Goal: Task Accomplishment & Management: Manage account settings

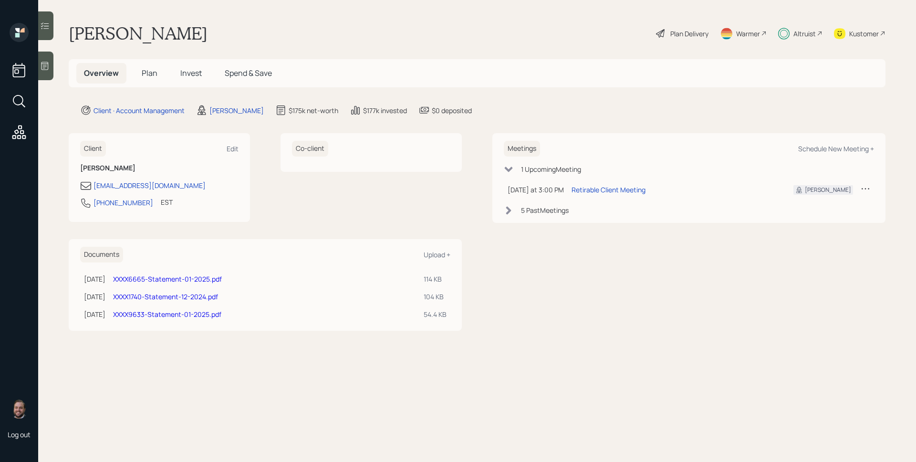
click at [154, 71] on span "Plan" at bounding box center [150, 73] width 16 height 10
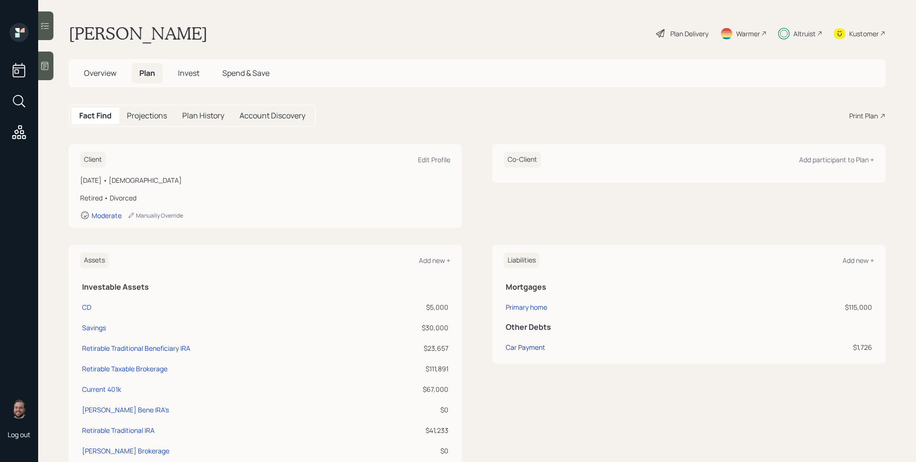
click at [520, 344] on div "Car Payment" at bounding box center [526, 347] width 40 height 10
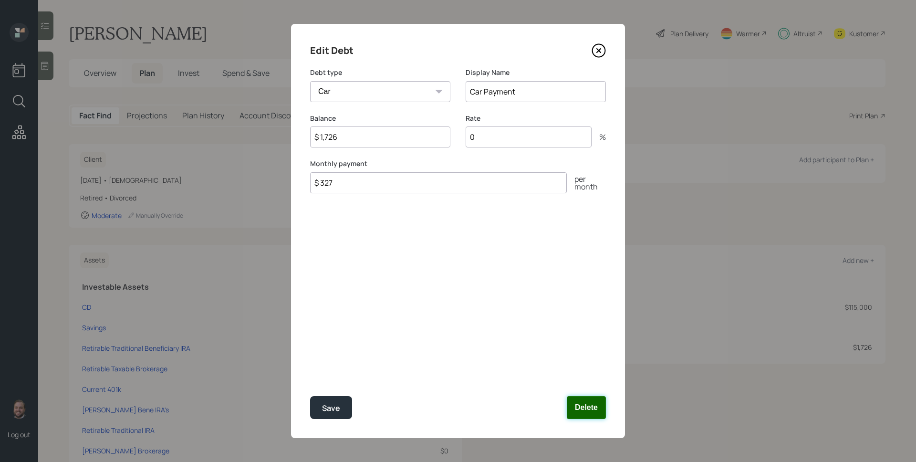
click at [589, 413] on button "Delete" at bounding box center [586, 407] width 39 height 23
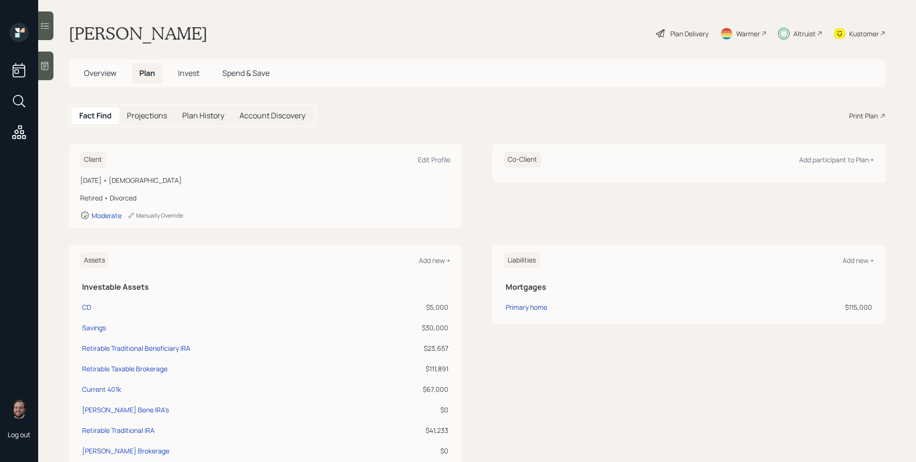
click at [592, 390] on div "Liabilities Add new + Mortgages Primary home $115,000" at bounding box center [688, 386] width 393 height 283
click at [84, 307] on div "CD" at bounding box center [86, 307] width 9 height 10
select select "taxable"
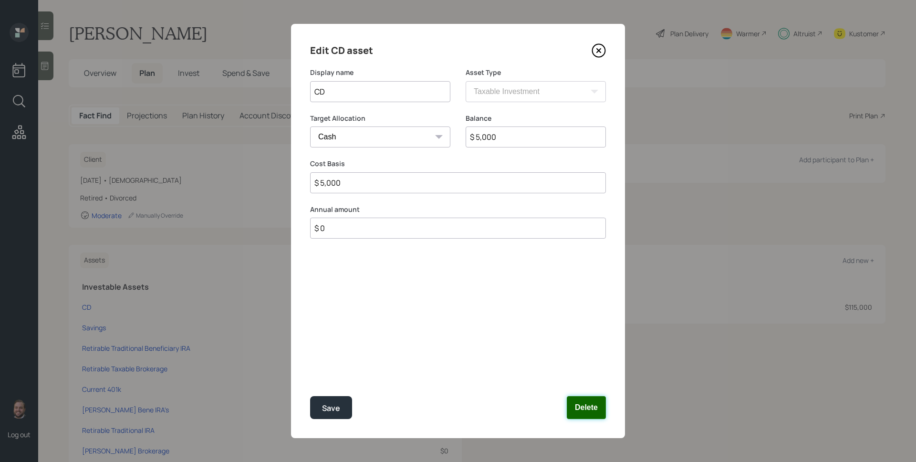
click at [597, 400] on button "Delete" at bounding box center [586, 407] width 39 height 23
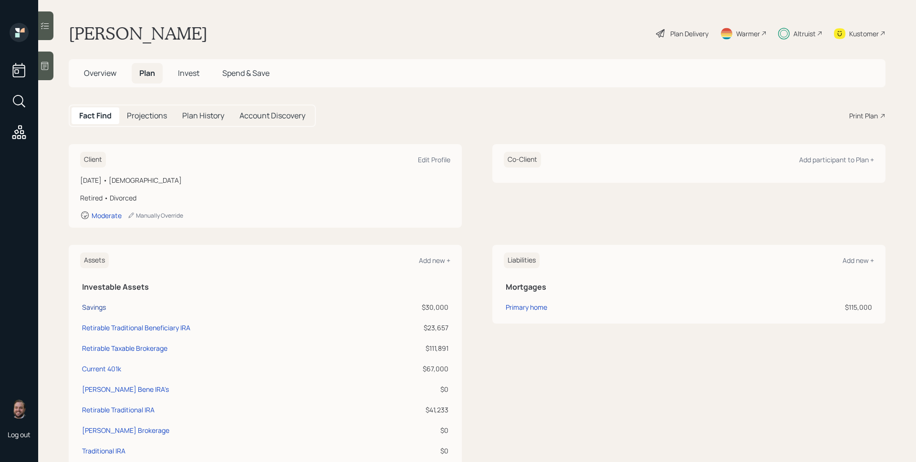
click at [105, 307] on div "Savings" at bounding box center [94, 307] width 24 height 10
select select "emergency_fund"
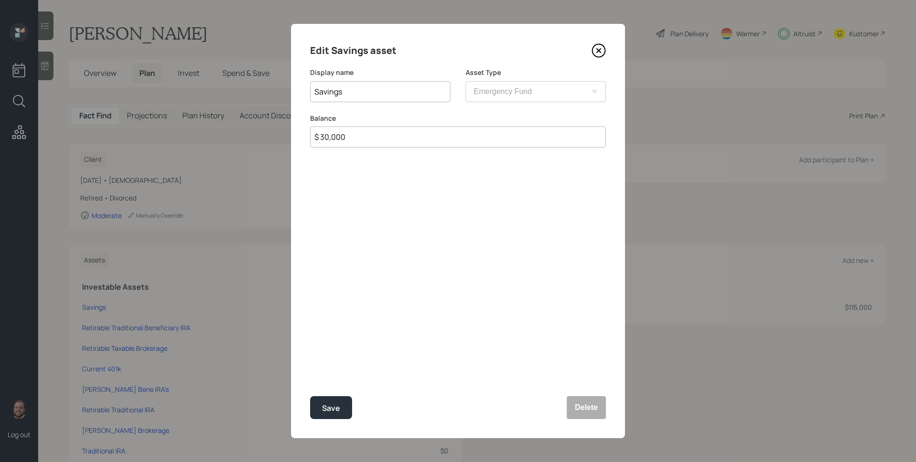
click at [358, 142] on input "$ 30,000" at bounding box center [458, 136] width 296 height 21
type input "$ 30,000"
click at [310, 396] on button "Save" at bounding box center [331, 407] width 42 height 23
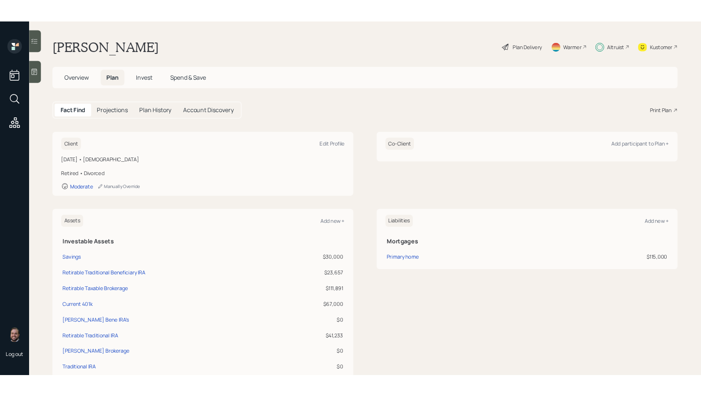
scroll to position [55, 0]
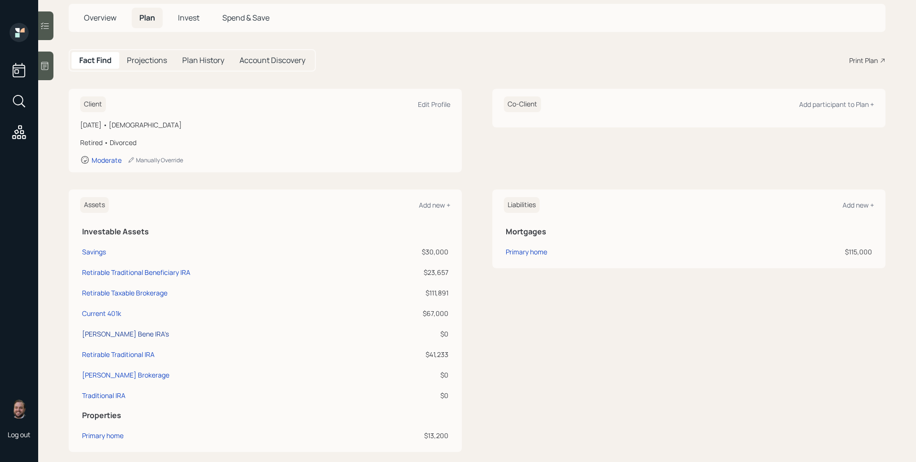
click at [150, 331] on div "Edward Jones Bene IRA's" at bounding box center [125, 334] width 87 height 10
select select "ira"
select select "balanced"
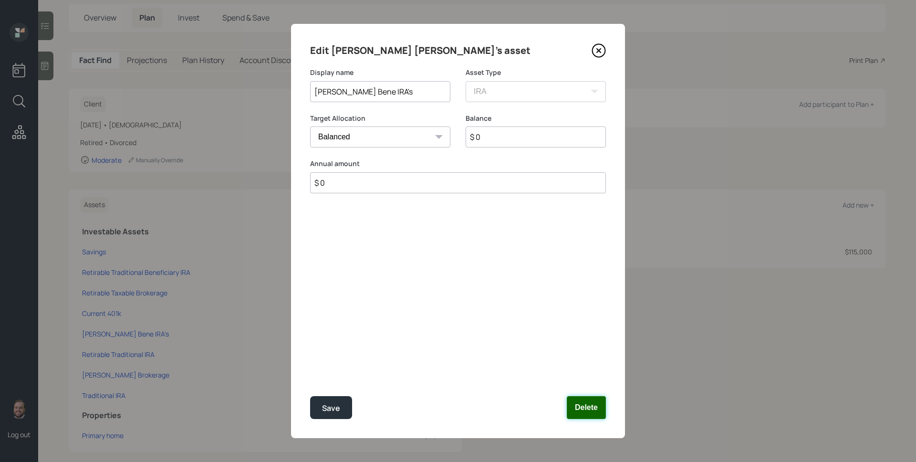
drag, startPoint x: 586, startPoint y: 408, endPoint x: 489, endPoint y: 408, distance: 96.8
click at [586, 408] on button "Delete" at bounding box center [586, 407] width 39 height 23
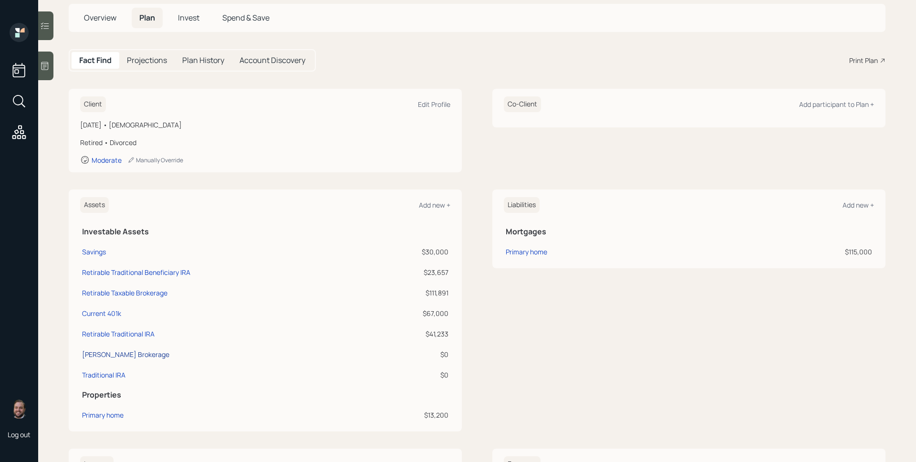
click at [144, 355] on div "Edward Jones Brokerage" at bounding box center [125, 354] width 87 height 10
select select "taxable"
select select "balanced"
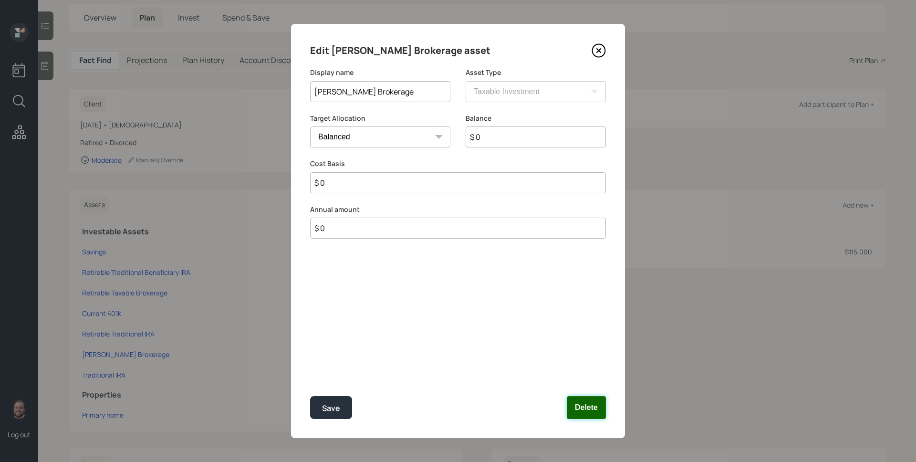
click at [587, 400] on button "Delete" at bounding box center [586, 407] width 39 height 23
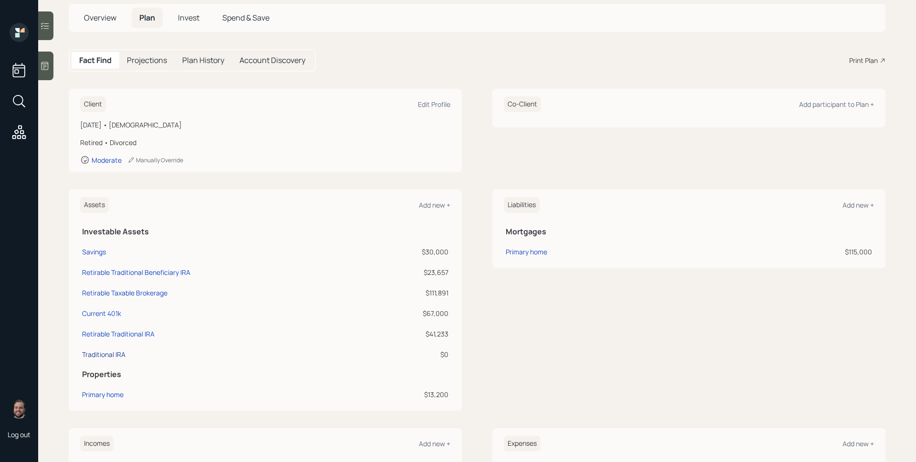
click at [103, 357] on div "Traditional IRA" at bounding box center [103, 354] width 43 height 10
select select "ira"
select select "balanced"
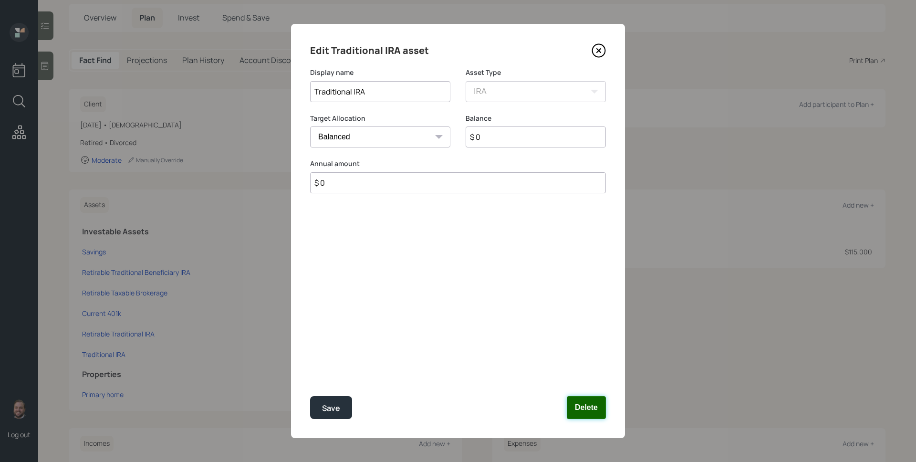
click at [587, 409] on button "Delete" at bounding box center [586, 407] width 39 height 23
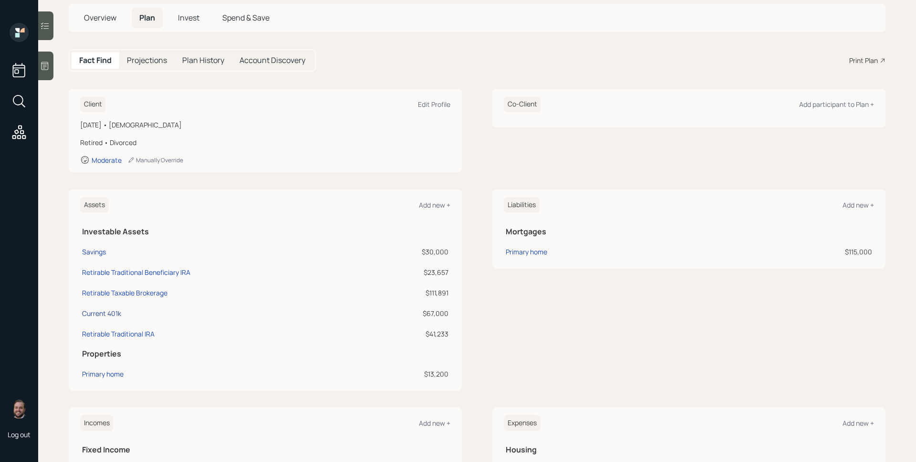
click at [100, 315] on div "Current 401k" at bounding box center [101, 313] width 39 height 10
select select "company_sponsored"
select select "balanced"
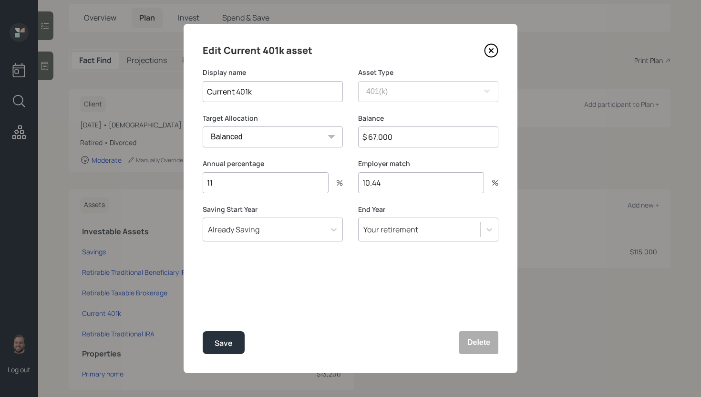
click at [425, 137] on input "$ 67,000" at bounding box center [428, 136] width 140 height 21
type input "$ 70,000"
click at [203, 331] on button "Save" at bounding box center [224, 342] width 42 height 23
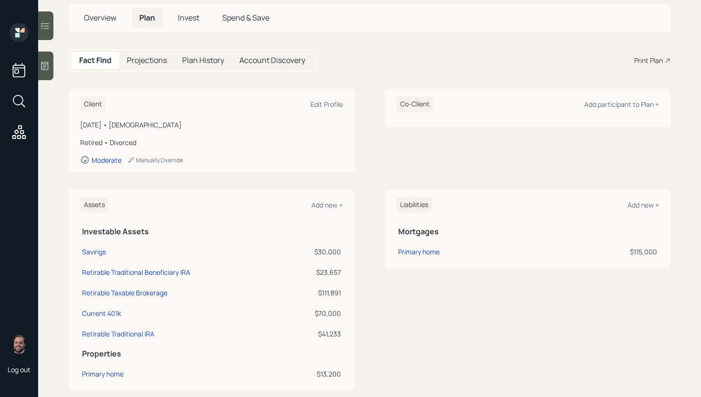
scroll to position [114, 0]
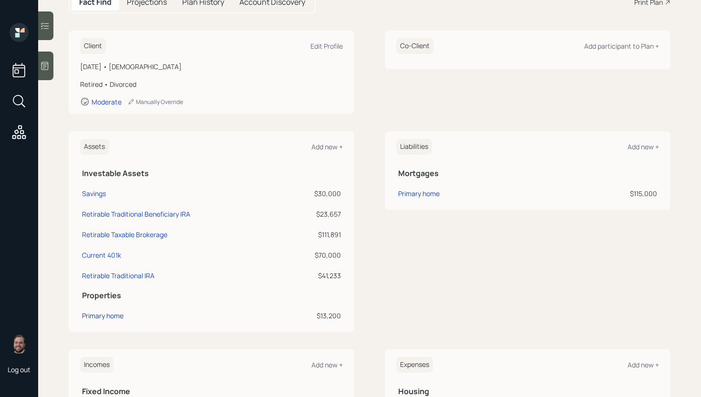
click at [112, 316] on div "Primary home" at bounding box center [102, 315] width 41 height 10
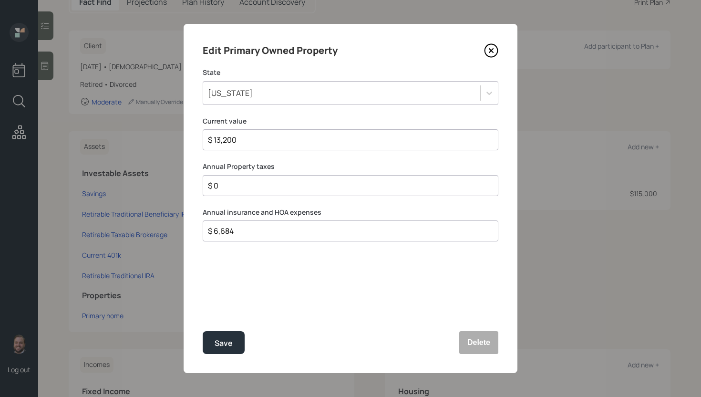
click at [490, 52] on icon at bounding box center [491, 51] width 4 height 4
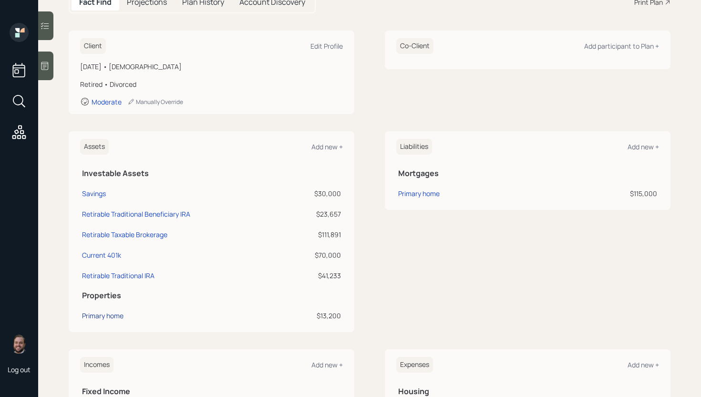
click at [112, 315] on div "Primary home" at bounding box center [102, 315] width 41 height 10
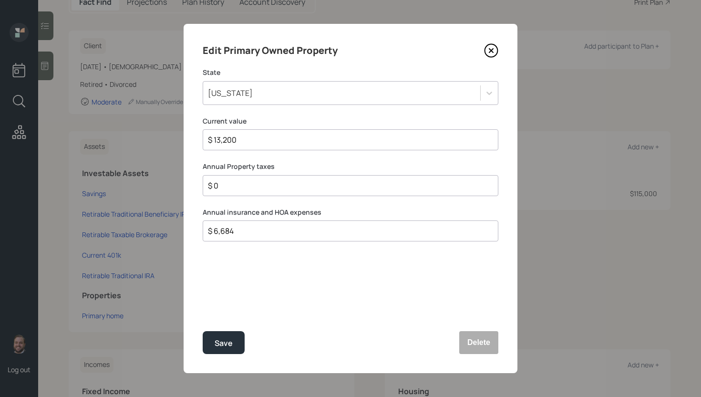
click at [283, 140] on input "$ 13,200" at bounding box center [346, 139] width 279 height 11
click at [282, 139] on input "$ 13,200" at bounding box center [346, 139] width 279 height 11
type input "$ 132,000"
click at [220, 346] on div "Save" at bounding box center [224, 343] width 18 height 13
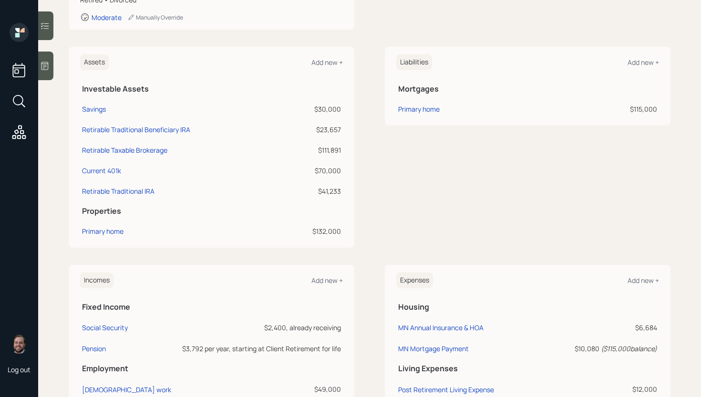
scroll to position [192, 0]
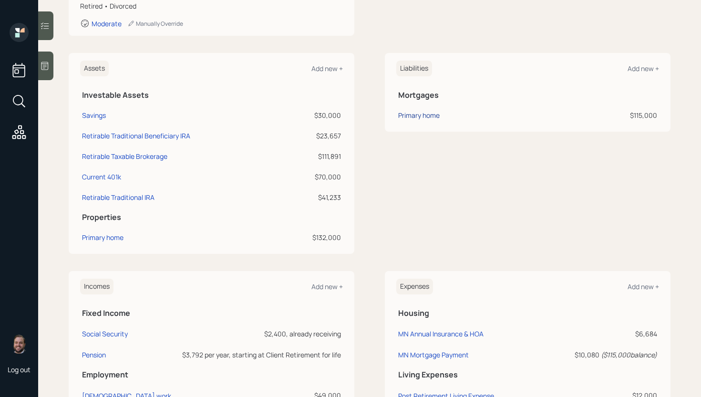
click at [423, 114] on div "Primary home" at bounding box center [418, 115] width 41 height 10
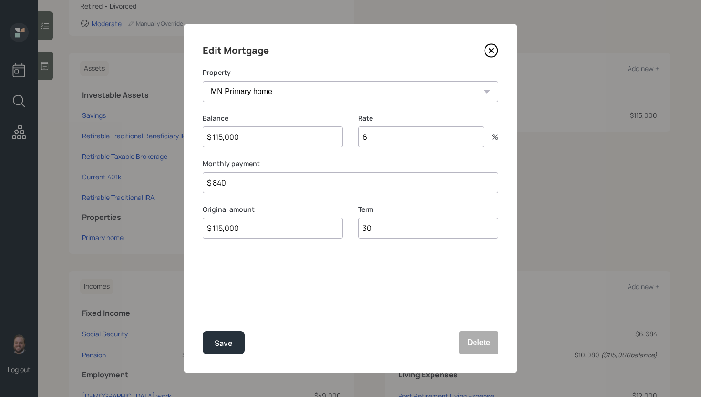
click at [292, 143] on input "$ 115,000" at bounding box center [273, 136] width 140 height 21
click at [267, 143] on input "$ 115,000" at bounding box center [273, 136] width 140 height 21
click at [258, 142] on input "$ 115,000" at bounding box center [273, 136] width 140 height 21
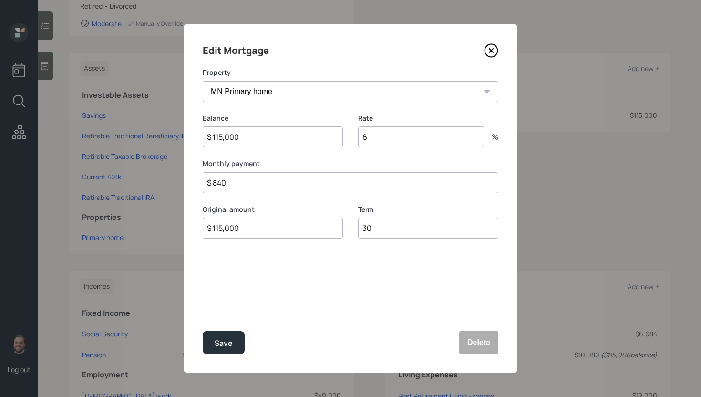
click at [258, 142] on input "$ 115,000" at bounding box center [273, 136] width 140 height 21
type input "$ 104,000"
click at [203, 331] on button "Save" at bounding box center [224, 342] width 42 height 23
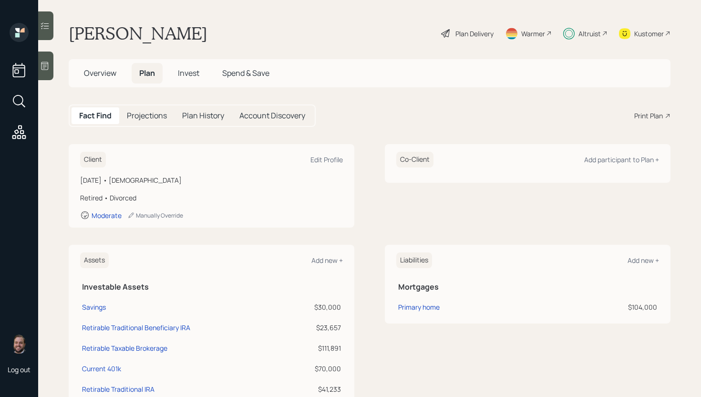
click at [470, 34] on div "Plan Delivery" at bounding box center [474, 34] width 38 height 10
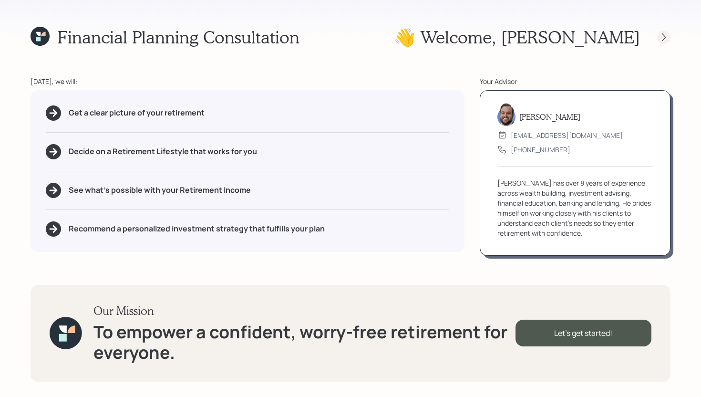
click at [659, 38] on div at bounding box center [663, 37] width 13 height 13
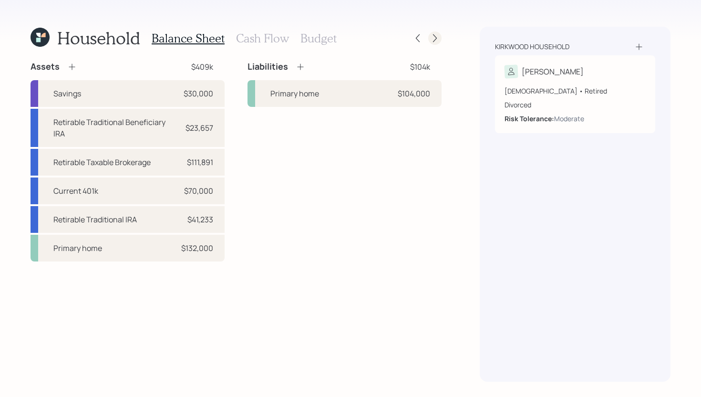
click at [434, 40] on icon at bounding box center [435, 38] width 10 height 10
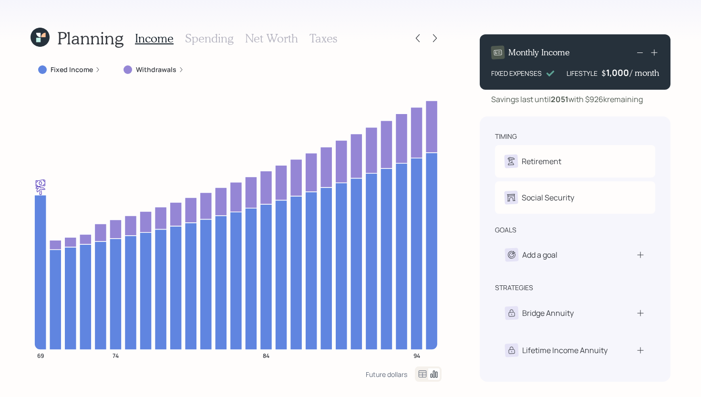
click at [227, 41] on h3 "Spending" at bounding box center [209, 38] width 49 height 14
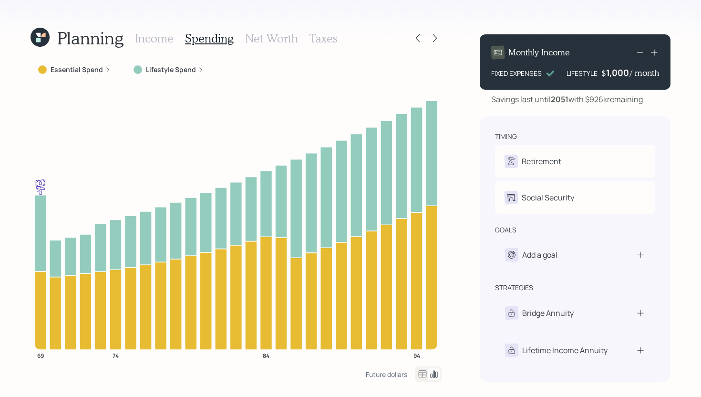
click at [100, 71] on label "Essential Spend" at bounding box center [77, 70] width 52 height 10
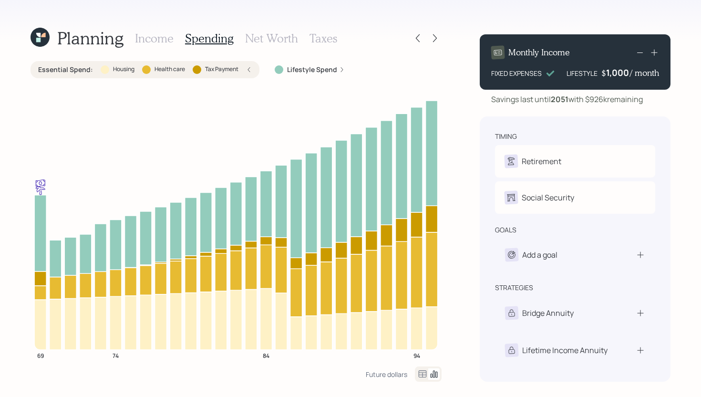
click at [238, 72] on div "Essential Spend : Housing Health care Tax Payment" at bounding box center [145, 70] width 214 height 10
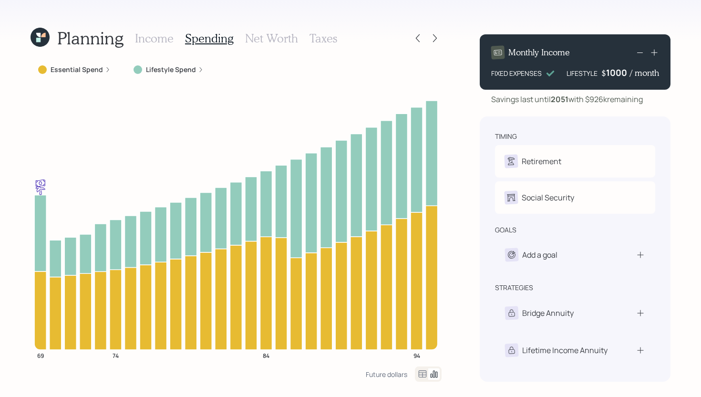
click at [622, 72] on div "1000" at bounding box center [618, 72] width 24 height 11
click at [472, 97] on div "Planning Income Spending Net Worth Taxes Essential Spend Lifestyle Spend 69 74 …" at bounding box center [350, 198] width 701 height 397
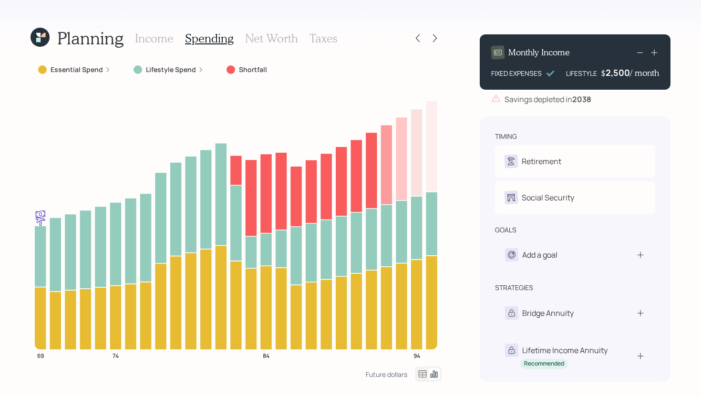
click at [198, 71] on icon at bounding box center [201, 70] width 6 height 6
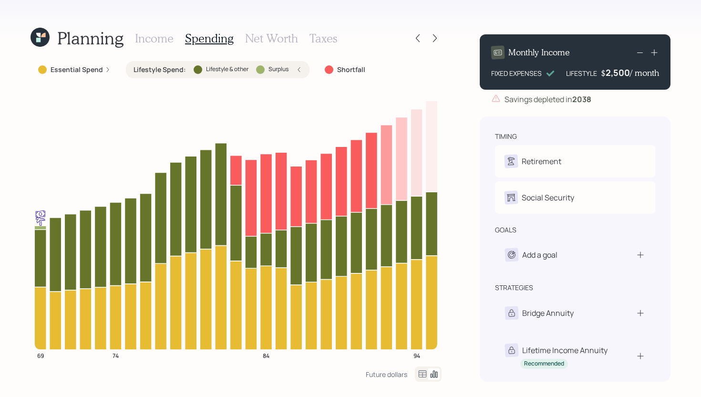
click at [302, 71] on div "Lifestyle Spend : Lifestyle & other Surplus" at bounding box center [218, 69] width 184 height 17
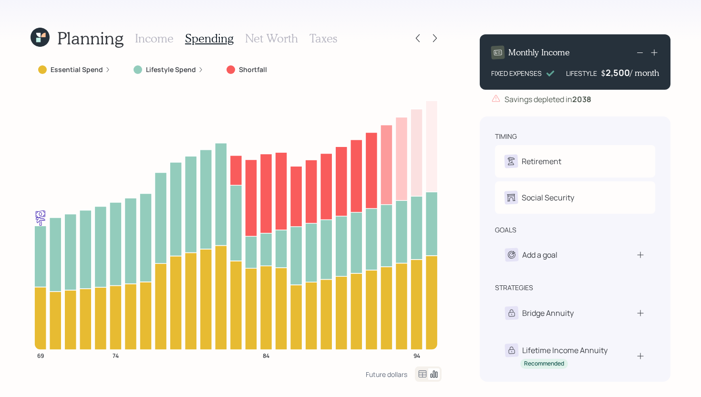
click at [618, 79] on div "Monthly Income FIXED EXPENSES LIFESTYLE $ 2,500 / month" at bounding box center [575, 61] width 191 height 55
click at [618, 79] on div "Monthly Income FIXED EXPENSES LIFESTYLE $ 2500 / month" at bounding box center [575, 61] width 191 height 55
click at [618, 77] on div "2500" at bounding box center [618, 72] width 24 height 11
click at [462, 82] on div "Planning Income Spending Net Worth Taxes Essential Spend Lifestyle Spend Shortf…" at bounding box center [350, 198] width 701 height 397
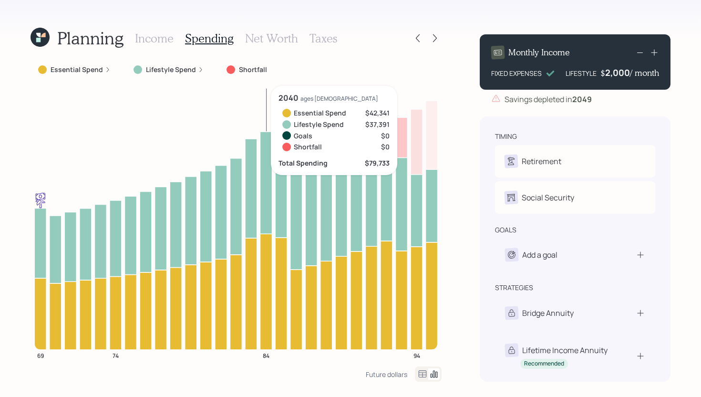
click at [172, 39] on h3 "Income" at bounding box center [154, 38] width 39 height 14
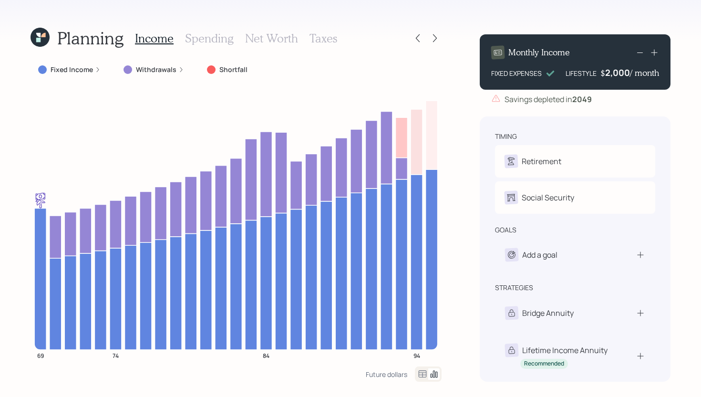
click at [614, 77] on div "2,000" at bounding box center [617, 72] width 25 height 11
click at [614, 77] on div "2000" at bounding box center [618, 72] width 24 height 11
click at [649, 104] on div "Savings depleted in 2049" at bounding box center [575, 98] width 191 height 11
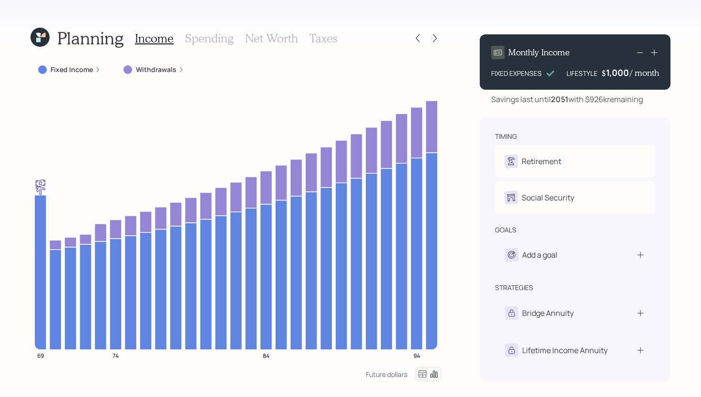
click at [202, 39] on h3 "Spending" at bounding box center [209, 38] width 49 height 14
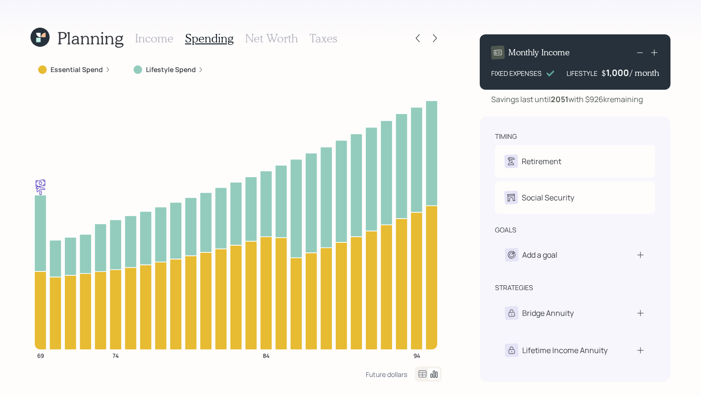
click at [184, 72] on label "Lifestyle Spend" at bounding box center [171, 70] width 50 height 10
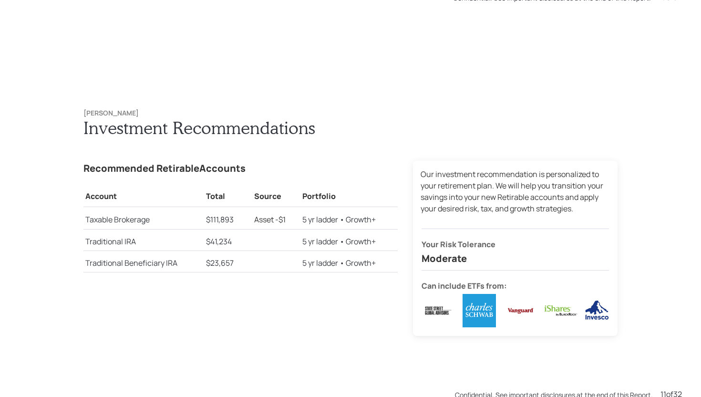
scroll to position [3968, 0]
